Goal: Check status: Check status

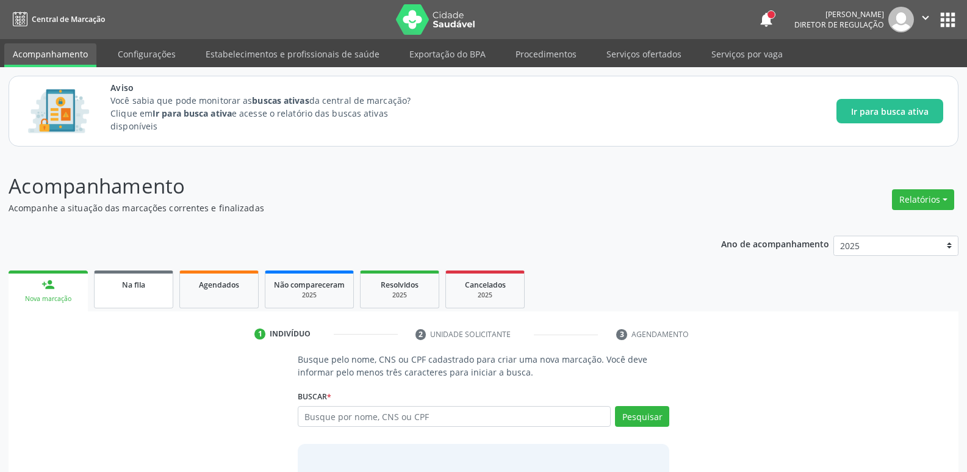
click at [139, 274] on link "Na fila" at bounding box center [133, 289] width 79 height 38
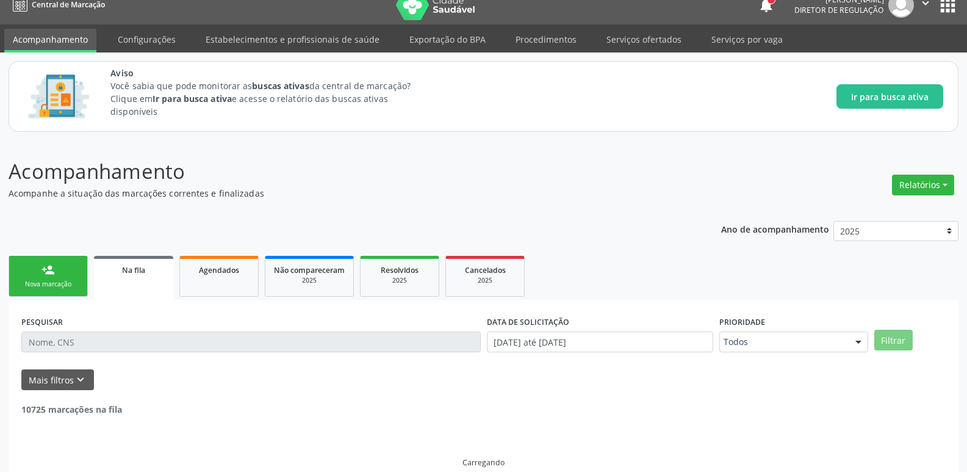
scroll to position [19, 0]
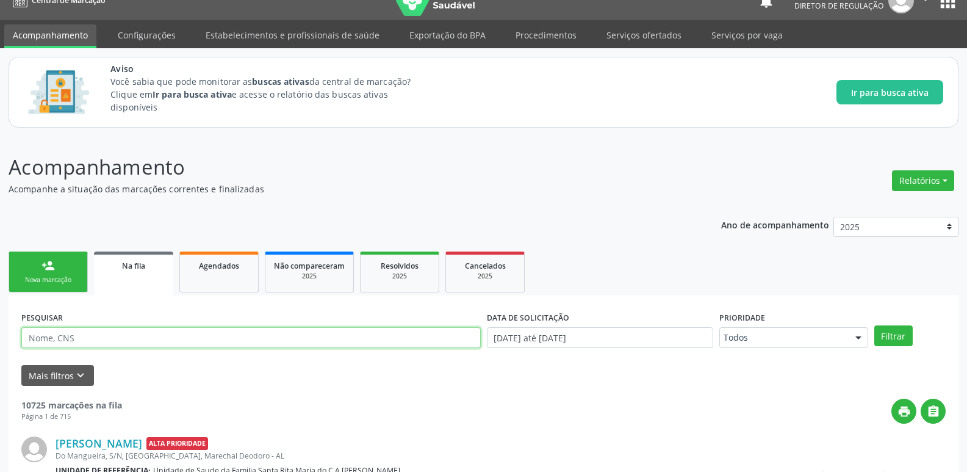
click at [183, 339] on input "text" at bounding box center [251, 337] width 460 height 21
click at [875, 325] on button "Filtrar" at bounding box center [894, 335] width 38 height 21
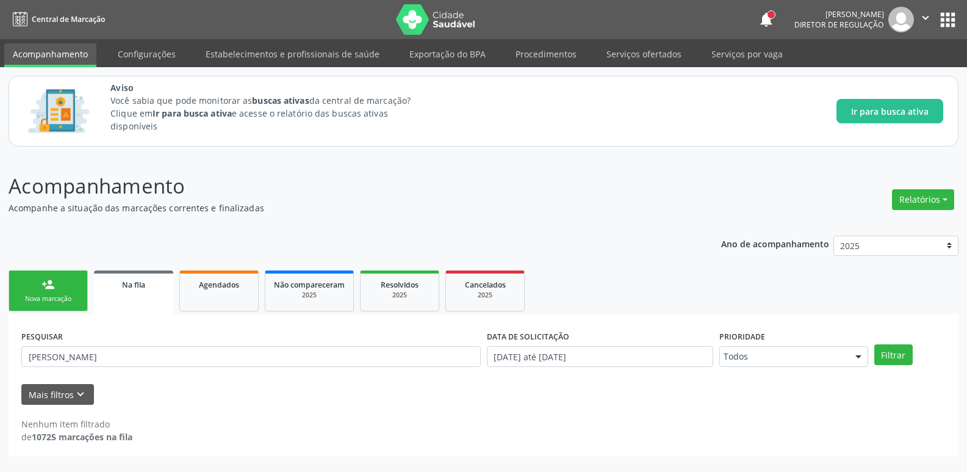
scroll to position [0, 0]
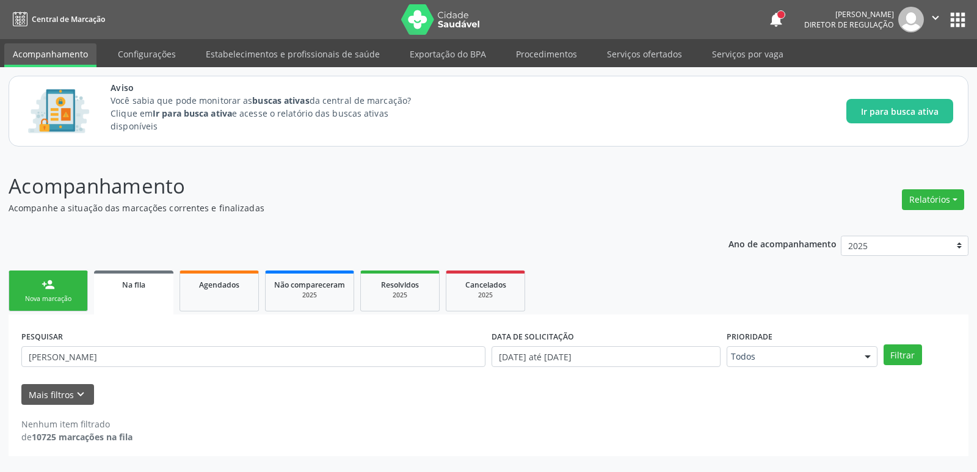
click at [529, 184] on p "Acompanhamento" at bounding box center [344, 186] width 671 height 31
click at [230, 405] on div "Mais filtros keyboard_arrow_down" at bounding box center [488, 394] width 940 height 21
click at [199, 352] on input "[PERSON_NAME]" at bounding box center [253, 356] width 464 height 21
type input "r"
type input "700508355601351"
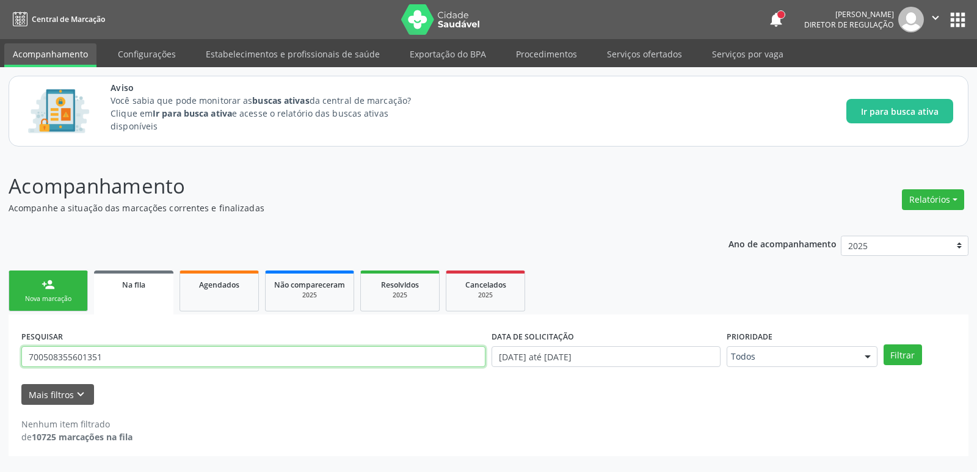
click at [883, 344] on button "Filtrar" at bounding box center [902, 354] width 38 height 21
